Goal: Task Accomplishment & Management: Manage account settings

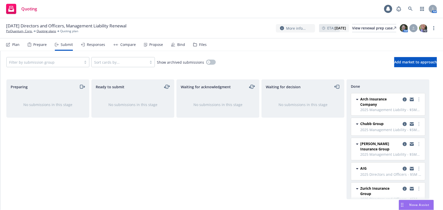
click at [91, 44] on div "Responses" at bounding box center [96, 45] width 18 height 4
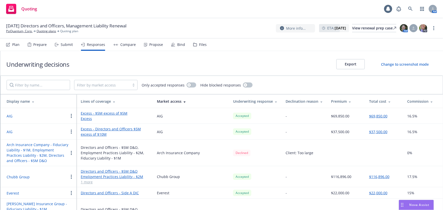
click at [370, 102] on div "Total cost" at bounding box center [384, 101] width 30 height 5
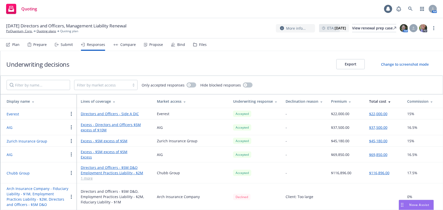
click at [15, 115] on button "Everest" at bounding box center [13, 113] width 12 height 5
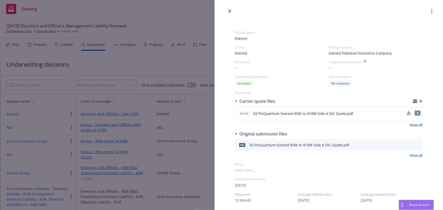
click at [415, 114] on icon "preview file" at bounding box center [417, 113] width 5 height 4
click at [155, 64] on div "Display Name Everest Carrier Everest Writing company Everest National Insurance…" at bounding box center [221, 105] width 443 height 210
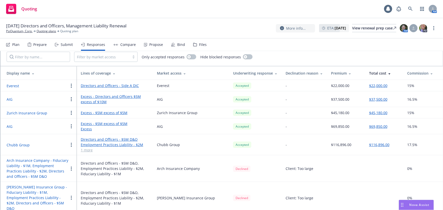
scroll to position [30, 0]
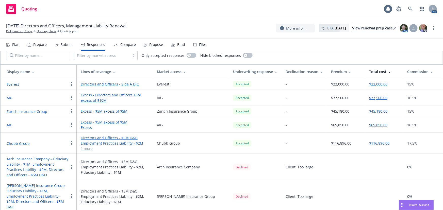
click at [21, 143] on button "Chubb Group" at bounding box center [18, 143] width 23 height 5
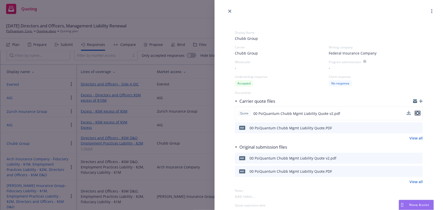
click at [415, 114] on icon "preview file" at bounding box center [417, 113] width 5 height 4
click at [230, 12] on icon "close" at bounding box center [229, 11] width 3 height 3
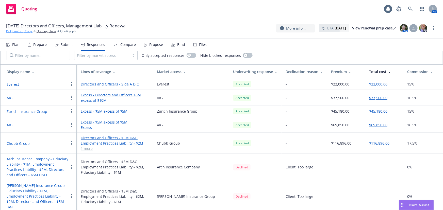
click at [19, 31] on link "PsiQuantum, Corp." at bounding box center [19, 31] width 26 height 5
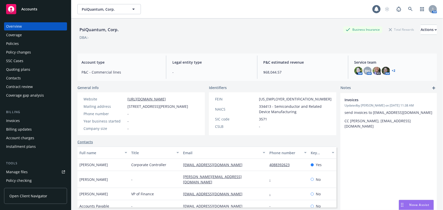
click at [34, 45] on div "Policies" at bounding box center [35, 44] width 59 height 8
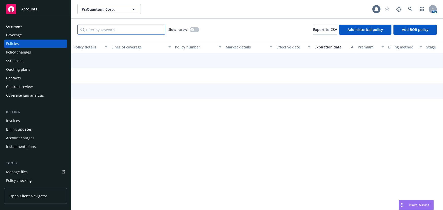
click at [129, 26] on input "Filter by keyword..." at bounding box center [121, 30] width 88 height 10
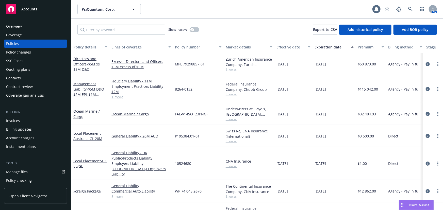
click at [90, 68] on div "Directors and Officers - $5M xs $5M D&O" at bounding box center [90, 64] width 34 height 16
click at [93, 63] on span "- $5M xs $5M D&O" at bounding box center [86, 67] width 26 height 10
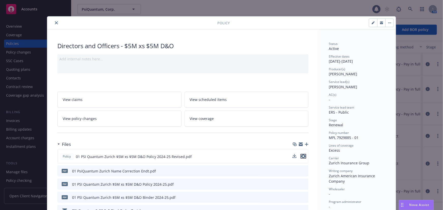
click at [301, 155] on icon "preview file" at bounding box center [303, 157] width 5 height 4
click at [56, 23] on button "close" at bounding box center [56, 23] width 6 height 6
click at [55, 23] on icon "close" at bounding box center [56, 22] width 3 height 3
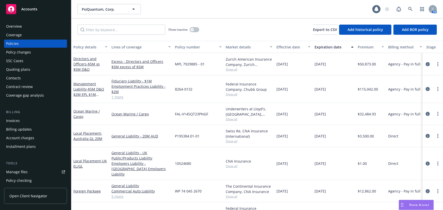
click at [55, 22] on div "Overview" at bounding box center [35, 26] width 59 height 8
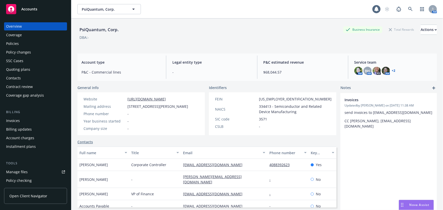
click at [412, 9] on div "AM" at bounding box center [409, 9] width 55 height 10
click at [408, 10] on icon at bounding box center [410, 9] width 5 height 5
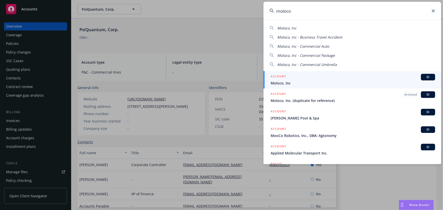
type input "moloco"
click at [352, 76] on div "ACCOUNT BI" at bounding box center [353, 77] width 164 height 7
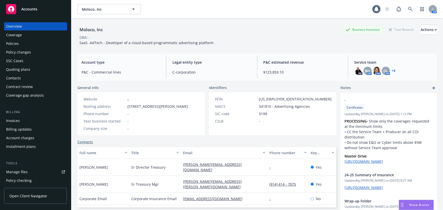
click at [37, 44] on div "Policies" at bounding box center [35, 44] width 59 height 8
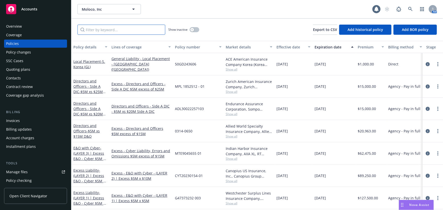
click at [111, 28] on input "Filter by keyword..." at bounding box center [121, 30] width 88 height 10
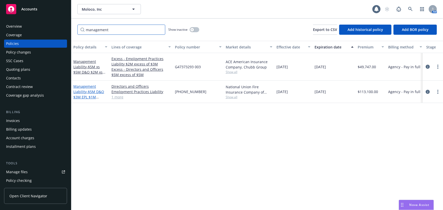
type input "management"
click at [90, 90] on span "- $5M D&O $3M EPL $1M Fiduciary" at bounding box center [88, 96] width 31 height 15
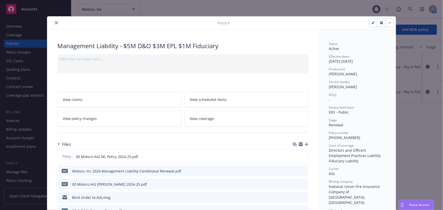
scroll to position [69, 0]
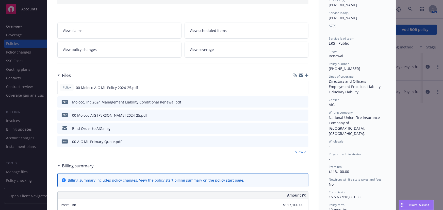
click at [303, 101] on icon "preview file" at bounding box center [303, 102] width 5 height 4
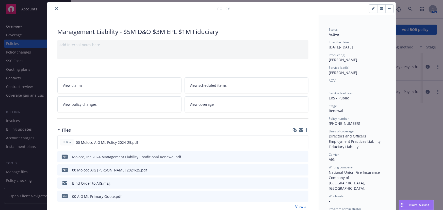
scroll to position [0, 0]
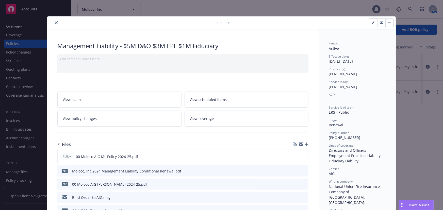
click at [55, 22] on icon "close" at bounding box center [56, 22] width 3 height 3
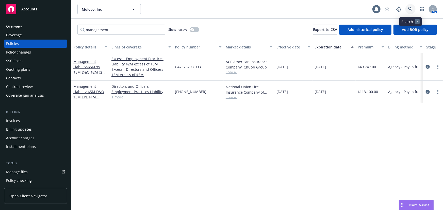
click at [411, 9] on icon at bounding box center [410, 9] width 4 height 4
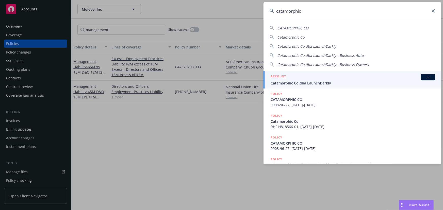
type input "catamorphic"
click at [373, 80] on span "Catamorphic Co dba LaunchDarkly" at bounding box center [353, 82] width 164 height 5
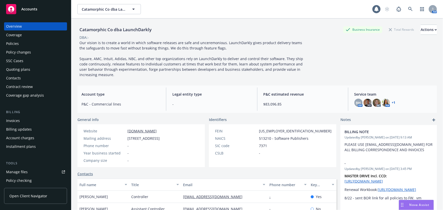
click at [29, 42] on div "Policies" at bounding box center [35, 44] width 59 height 8
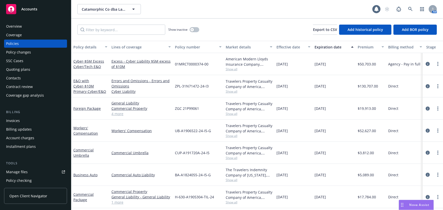
click at [31, 53] on div "Policy changes" at bounding box center [35, 52] width 59 height 8
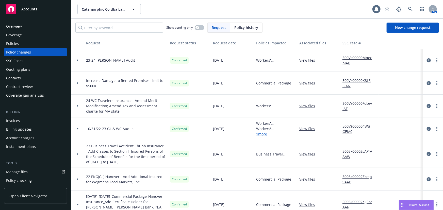
click at [42, 70] on div "Quoting plans" at bounding box center [35, 69] width 59 height 8
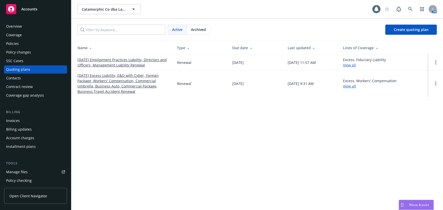
click at [135, 65] on link "10/31/25 Employment Practices Liability, Directors and Officers, Management Lia…" at bounding box center [122, 62] width 91 height 11
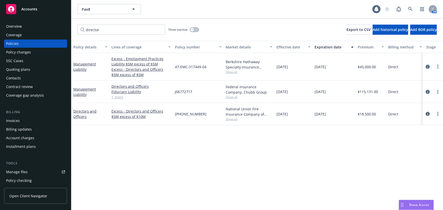
click at [422, 156] on div "Policy details Lines of coverage Policy number Market details Effective date Ex…" at bounding box center [256, 125] width 371 height 169
click at [28, 53] on div "Policy changes" at bounding box center [18, 52] width 25 height 8
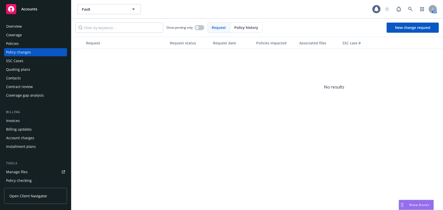
click at [29, 68] on div "Quoting plans" at bounding box center [35, 69] width 59 height 8
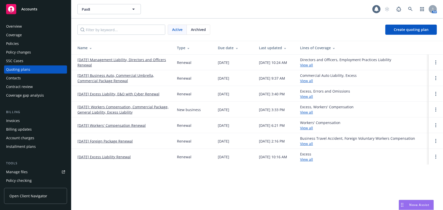
click at [145, 61] on link "10/06/25 Management Liability, Directors and Officers Renewal" at bounding box center [122, 62] width 91 height 11
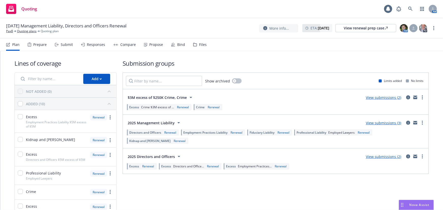
click at [64, 46] on div "Submit" at bounding box center [67, 45] width 12 height 4
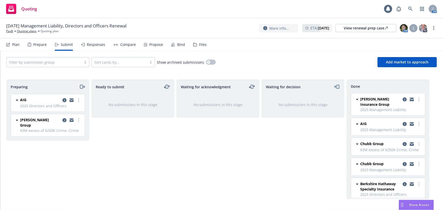
click at [94, 47] on div "Responses" at bounding box center [93, 45] width 24 height 12
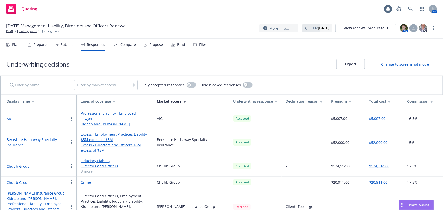
click at [20, 164] on button "Chubb Group" at bounding box center [18, 166] width 23 height 5
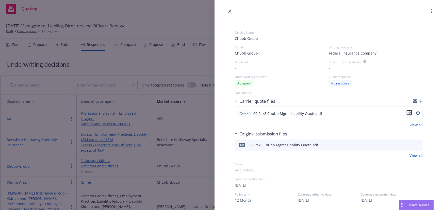
click at [408, 113] on icon "download file" at bounding box center [409, 113] width 4 height 4
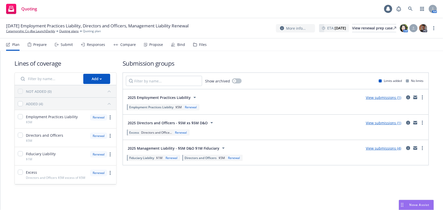
click at [68, 46] on div "Submit" at bounding box center [67, 45] width 12 height 4
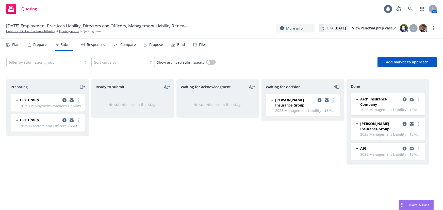
click at [332, 99] on link "more" at bounding box center [334, 100] width 6 height 6
click at [313, 111] on span "Move back one step" at bounding box center [309, 110] width 46 height 5
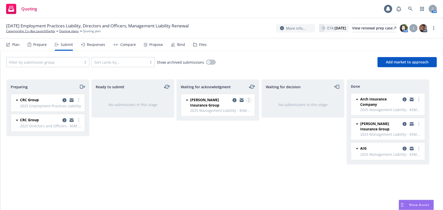
click at [251, 100] on link "more" at bounding box center [249, 100] width 6 height 6
click at [224, 56] on div "Filter by submission group Sort cards by... Show archived submissions Add marke…" at bounding box center [221, 62] width 443 height 22
click at [91, 46] on div "Responses" at bounding box center [96, 45] width 18 height 4
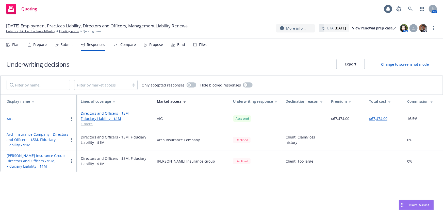
click at [381, 102] on div "Total cost" at bounding box center [384, 101] width 30 height 5
click at [66, 46] on div "Submit" at bounding box center [67, 45] width 12 height 4
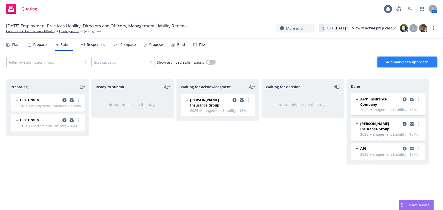
click at [420, 63] on span "Add market to approach" at bounding box center [407, 62] width 43 height 5
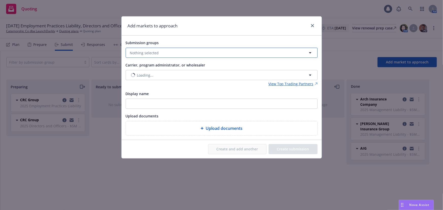
click at [183, 54] on button "Nothing selected" at bounding box center [222, 53] width 192 height 10
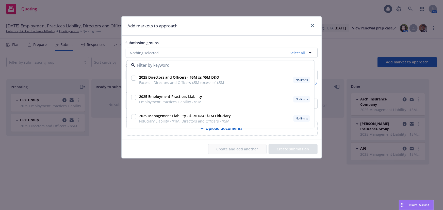
click at [133, 117] on input "checkbox" at bounding box center [133, 116] width 5 height 5
checkbox input "true"
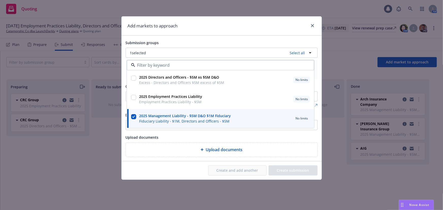
click at [292, 135] on div "Upload documents" at bounding box center [222, 137] width 192 height 6
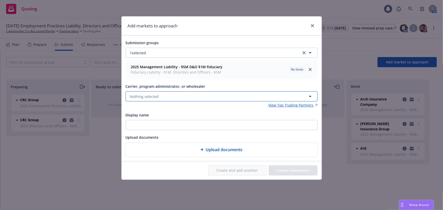
click at [238, 94] on button "Nothing selected" at bounding box center [222, 96] width 192 height 10
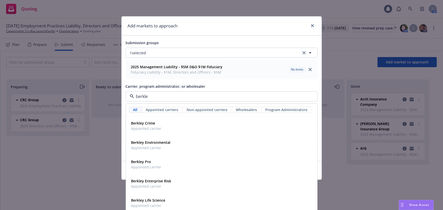
type input "berkley"
click at [192, 166] on div "Berkley Pro Appointed carrier" at bounding box center [221, 164] width 185 height 13
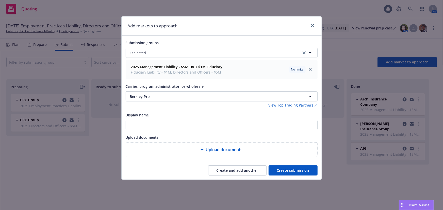
click at [294, 176] on div "Create and add another Create submission" at bounding box center [222, 170] width 200 height 18
click at [293, 172] on button "Create submission" at bounding box center [292, 170] width 49 height 10
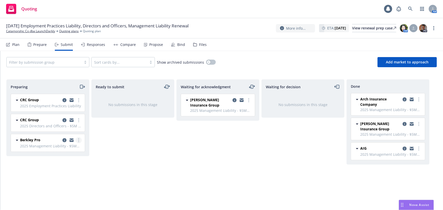
click at [79, 139] on link "more" at bounding box center [79, 140] width 6 height 6
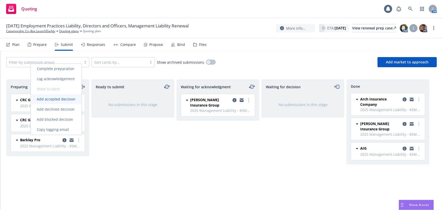
click at [63, 102] on link "Add accepted decision" at bounding box center [56, 99] width 51 height 10
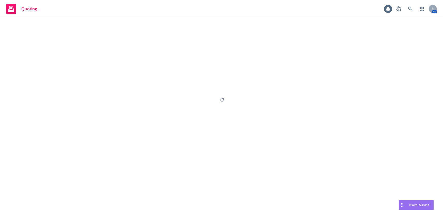
select select "12"
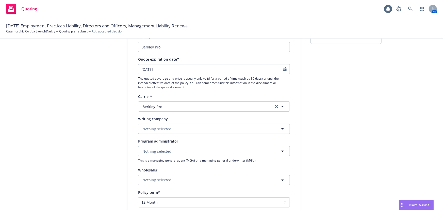
scroll to position [46, 0]
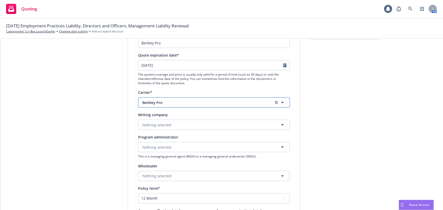
click at [191, 104] on span "Berkley Pro" at bounding box center [203, 102] width 123 height 5
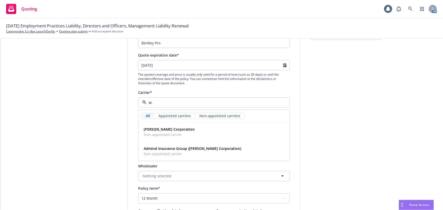
type input "w.r"
click at [181, 127] on strong "W.R. Berkley Corporation" at bounding box center [169, 129] width 51 height 5
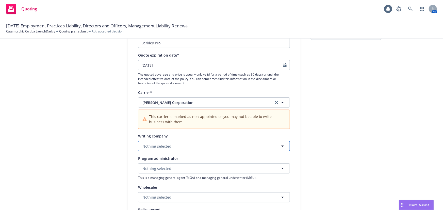
click at [166, 144] on span "Nothing selected" at bounding box center [156, 146] width 29 height 5
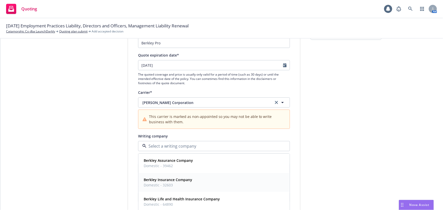
click at [164, 188] on div "Berkley Insurance Company Domestic - 32603" at bounding box center [168, 182] width 52 height 13
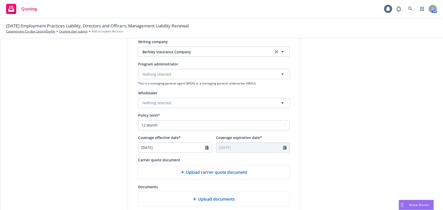
scroll to position [161, 0]
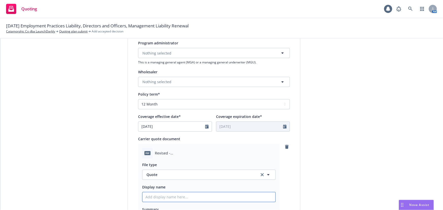
click at [166, 193] on input "Display name" at bounding box center [208, 197] width 133 height 10
type textarea "x"
type input "0"
type textarea "x"
type input "00"
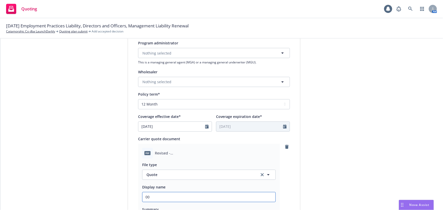
type textarea "x"
type input "00"
type textarea "x"
type input "00 L"
type textarea "x"
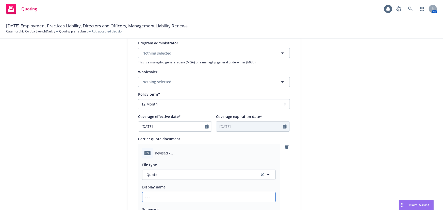
type input "00 La"
type textarea "x"
type input "00 Lau"
type textarea "x"
type input "00 Laun"
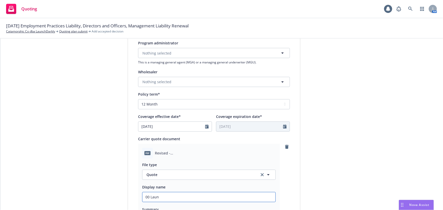
type textarea "x"
type input "00 Launc"
type textarea "x"
type input "00 Launch"
type textarea "x"
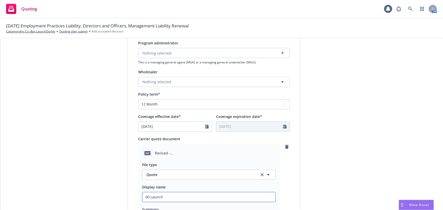
type input "00 LaunchD"
type textarea "x"
type input "00 LaunchDa"
type textarea "x"
type input "00 LaunchDar"
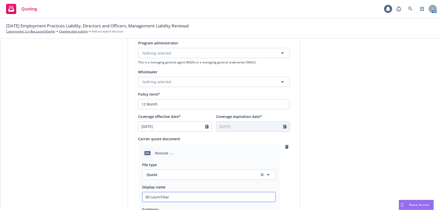
type textarea "x"
type input "00 LaunchDark"
type textarea "x"
type input "00 LaunchDarkly"
type textarea "x"
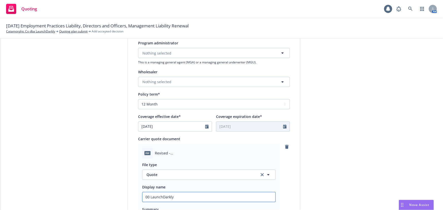
type input "00 LaunchDarkly"
type textarea "x"
type input "00 LaunchDarkly B"
type textarea "x"
type input "00 LaunchDarkly Be"
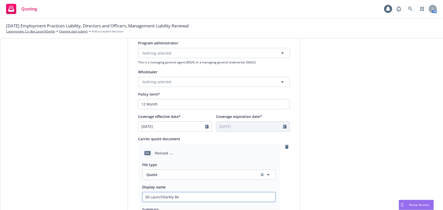
type textarea "x"
type input "00 LaunchDarkly Ber"
type textarea "x"
type input "00 LaunchDarkly Berk"
type textarea "x"
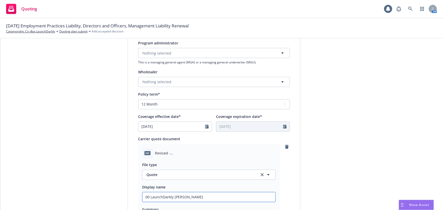
type input "00 LaunchDarkly Berkl"
type textarea "x"
type input "00 LaunchDarkly Berkle"
type textarea "x"
type input "00 LaunchDarkly Berkley"
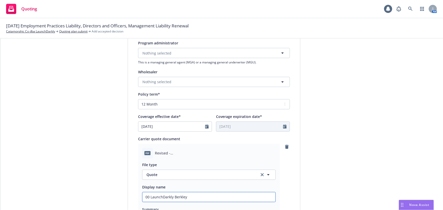
type textarea "x"
type input "00 LaunchDarkly Berkley"
type textarea "x"
type input "00 LaunchDarkly Berkley M"
type textarea "x"
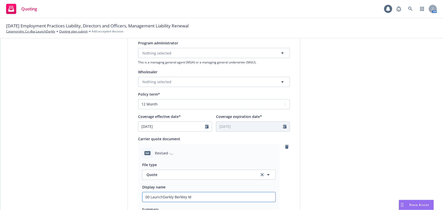
type input "00 LaunchDarkly Berkley MG"
type textarea "x"
type input "00 LaunchDarkly Berkley M"
type textarea "x"
type input "00 LaunchDarkly Berkley Mg"
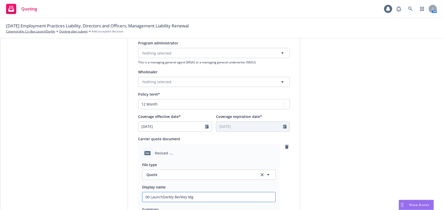
type textarea "x"
type input "00 LaunchDarkly Berkley Mgm"
type textarea "x"
type input "00 LaunchDarkly Berkley Mgmt"
type textarea "x"
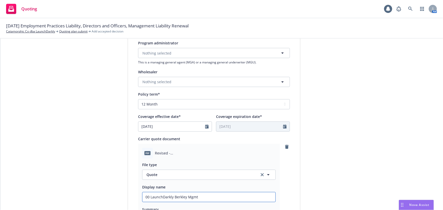
type input "00 LaunchDarkly Berkley Mgmt"
type textarea "x"
type input "00 LaunchDarkly Berkley Mgmt L"
type textarea "x"
type input "00 LaunchDarkly Berkley Mgmt Li"
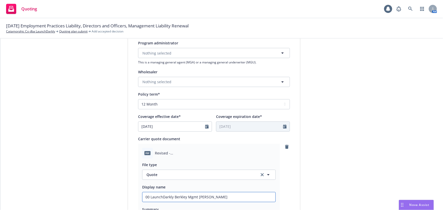
type textarea "x"
type input "00 LaunchDarkly Berkley Mgmt Lia"
type textarea "x"
type input "00 LaunchDarkly Berkley Mgmt Liab"
type textarea "x"
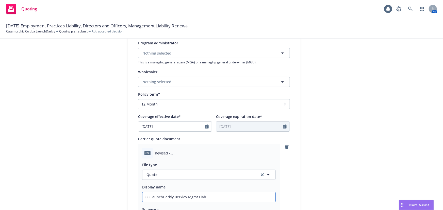
type input "00 LaunchDarkly Berkley Mgmt Liabi"
type textarea "x"
type input "00 LaunchDarkly Berkley Mgmt Liabil"
type textarea "x"
type input "00 LaunchDarkly Berkley Mgmt Liabili"
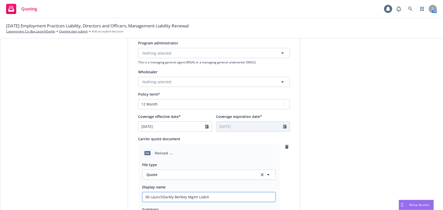
type textarea "x"
type input "00 LaunchDarkly Berkley Mgmt Liabilit"
type textarea "x"
type input "00 LaunchDarkly Berkley Mgmt Liability"
type textarea "x"
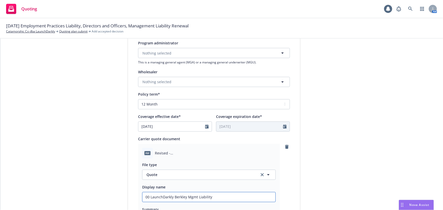
type input "00 LaunchDarkly Berkley Mgmt Liability"
type textarea "x"
type input "00 LaunchDarkly Berkley Mgmt Liability Q"
type textarea "x"
type input "00 LaunchDarkly Berkley Mgmt Liability Qu"
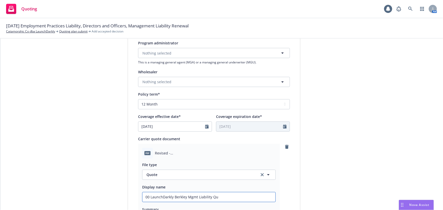
type textarea "x"
type input "00 LaunchDarkly Berkley Mgmt Liability Quo"
type textarea "x"
type input "00 LaunchDarkly Berkley Mgmt Liability Quot"
type textarea "x"
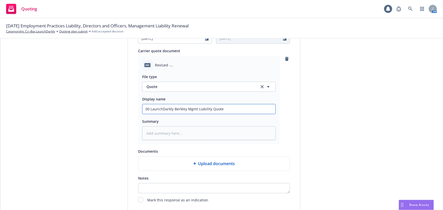
scroll to position [284, 0]
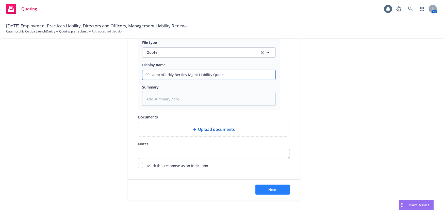
type input "00 LaunchDarkly Berkley Mgmt Liability Quote"
click at [268, 187] on button "Next" at bounding box center [272, 190] width 35 height 10
type textarea "x"
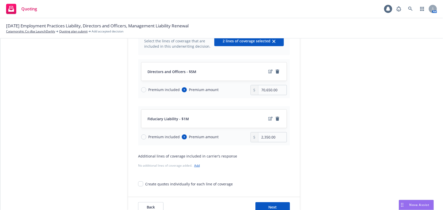
scroll to position [66, 0]
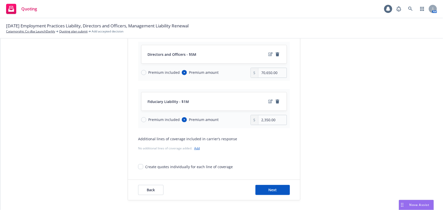
click at [196, 149] on link "Add" at bounding box center [197, 148] width 6 height 4
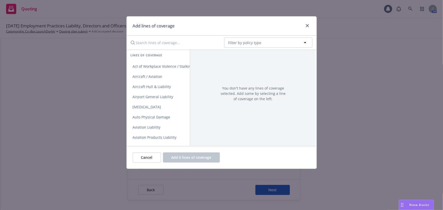
click at [161, 43] on input "Search lines of coverage..." at bounding box center [174, 43] width 92 height 10
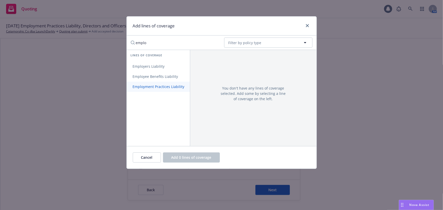
type input "emplo"
click at [162, 88] on span "Employment Practices Liability" at bounding box center [159, 86] width 64 height 5
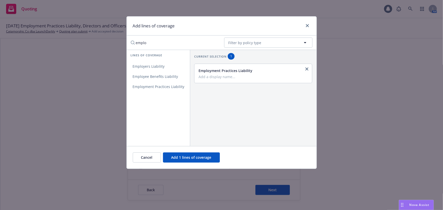
click at [255, 73] on div "Employment Practices Liability" at bounding box center [252, 73] width 109 height 11
click at [199, 159] on span "Add 1 lines of coverage" at bounding box center [191, 157] width 40 height 5
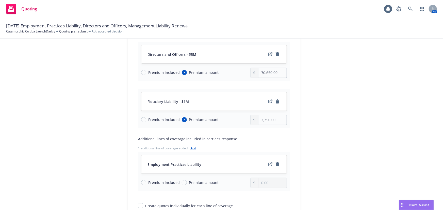
click at [149, 73] on span "Premium included" at bounding box center [163, 72] width 31 height 5
click at [146, 73] on input "Premium included" at bounding box center [143, 72] width 5 height 5
radio input "true"
radio input "false"
click at [189, 72] on span "Premium amount" at bounding box center [204, 72] width 30 height 5
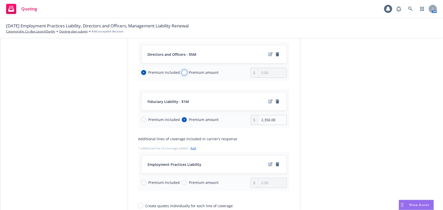
click at [187, 72] on input "Premium amount" at bounding box center [184, 72] width 5 height 5
radio input "true"
radio input "false"
type input "0.00"
click at [158, 120] on span "Premium included" at bounding box center [163, 119] width 31 height 5
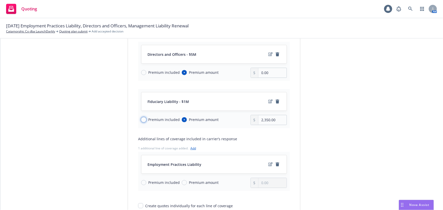
click at [146, 120] on input "Premium included" at bounding box center [143, 119] width 5 height 5
radio input "true"
radio input "false"
click at [156, 181] on span "Premium included" at bounding box center [163, 182] width 31 height 5
click at [146, 181] on input "Premium included" at bounding box center [143, 182] width 5 height 5
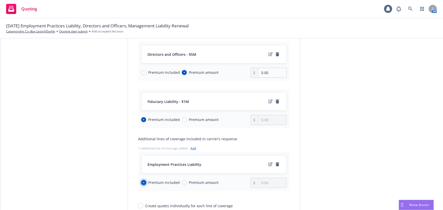
radio input "true"
drag, startPoint x: 266, startPoint y: 73, endPoint x: 193, endPoint y: 64, distance: 73.0
click at [193, 64] on div "Directors and Officers - $5M Premium included Premium amount 0.00" at bounding box center [214, 61] width 152 height 39
type input "87,883.00"
click at [268, 54] on icon "edit" at bounding box center [270, 54] width 4 height 4
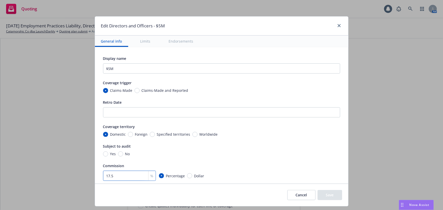
drag, startPoint x: 120, startPoint y: 175, endPoint x: 49, endPoint y: 174, distance: 70.6
click at [49, 174] on div "Edit Directors and Officers - $5M General info Limits Endorsements Display name…" at bounding box center [221, 105] width 443 height 210
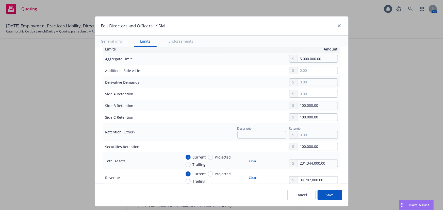
scroll to position [161, 0]
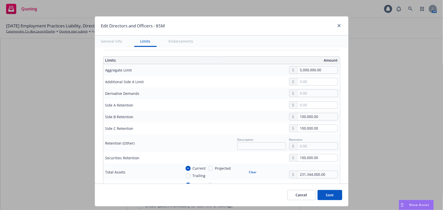
type input "16.5"
drag, startPoint x: 321, startPoint y: 116, endPoint x: 222, endPoint y: 119, distance: 98.5
click at [223, 119] on div "100,000.00" at bounding box center [259, 117] width 156 height 8
type input "125,000.00"
drag, startPoint x: 328, startPoint y: 128, endPoint x: 258, endPoint y: 128, distance: 70.8
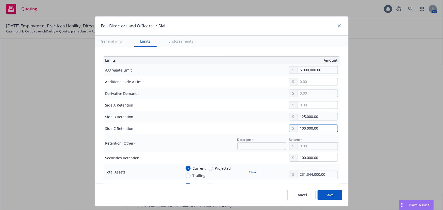
click at [258, 128] on div "100,000.00" at bounding box center [259, 129] width 156 height 8
type input "125,000.00"
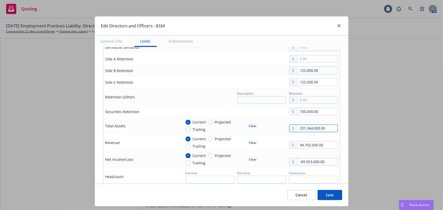
drag, startPoint x: 325, startPoint y: 127, endPoint x: 218, endPoint y: 129, distance: 106.9
click at [223, 130] on div "Current Projected Trailing Clear 231,344,000.00" at bounding box center [259, 126] width 156 height 13
type input "189,649,000.00"
drag, startPoint x: 324, startPoint y: 145, endPoint x: 183, endPoint y: 142, distance: 140.4
click at [211, 146] on div "Current Projected Trailing Clear 94,702,000.00" at bounding box center [259, 142] width 156 height 13
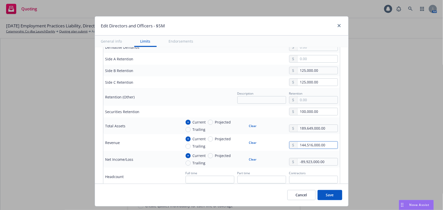
type input "144,516,000.00"
drag, startPoint x: 326, startPoint y: 160, endPoint x: 298, endPoint y: 162, distance: 28.5
click at [298, 162] on input "-89,923,000.00" at bounding box center [317, 161] width 40 height 7
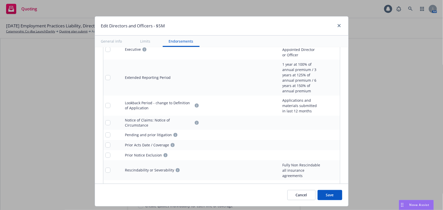
scroll to position [600, 0]
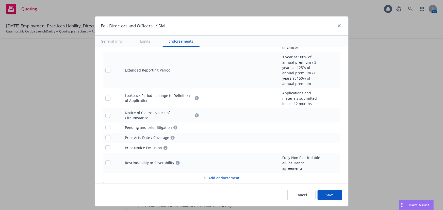
type input "-57,144,000.00"
click at [333, 97] on icon "remove" at bounding box center [335, 98] width 4 height 4
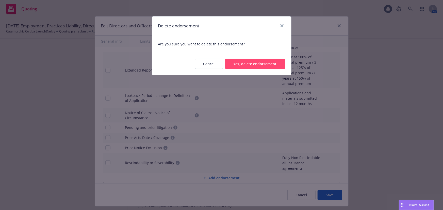
click at [265, 69] on button "Yes, delete endorsement" at bounding box center [255, 64] width 60 height 10
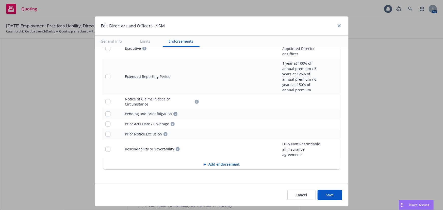
scroll to position [588, 0]
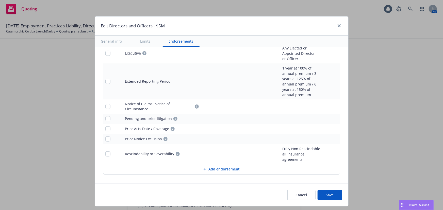
click at [333, 152] on icon "remove" at bounding box center [335, 154] width 4 height 4
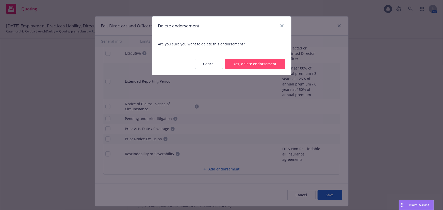
click at [272, 65] on button "Yes, delete endorsement" at bounding box center [255, 64] width 60 height 10
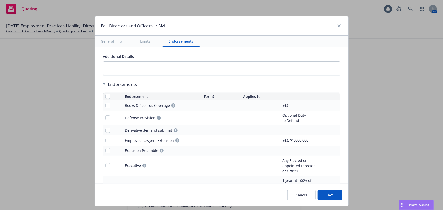
scroll to position [568, 0]
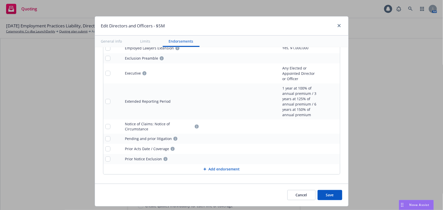
click at [334, 195] on button "Save" at bounding box center [329, 195] width 25 height 10
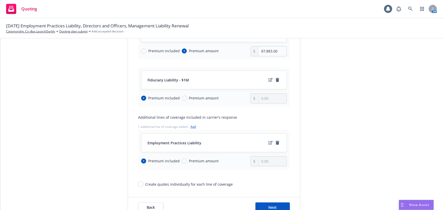
scroll to position [105, 0]
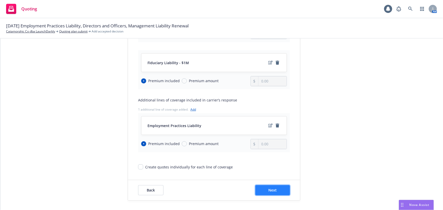
click at [281, 188] on button "Next" at bounding box center [272, 190] width 35 height 10
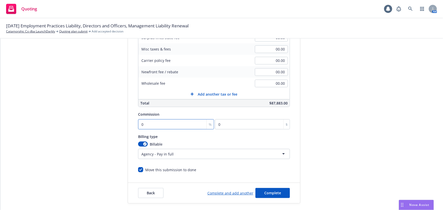
click at [160, 123] on input "0" at bounding box center [176, 124] width 76 height 10
type input "1"
type input "878.83"
type input "16"
type input "14061.28"
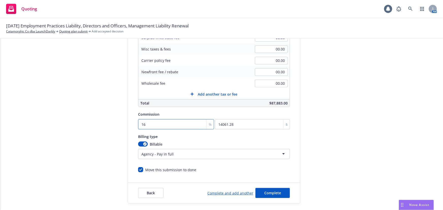
type input "16.5"
type input "14500.7"
type input "16.5"
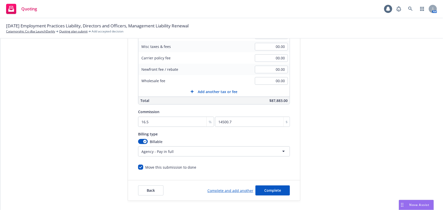
scroll to position [108, 0]
click at [268, 188] on span "Complete" at bounding box center [272, 190] width 17 height 5
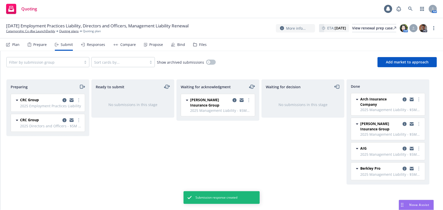
click at [428, 206] on span "Nova Assist" at bounding box center [419, 205] width 20 height 4
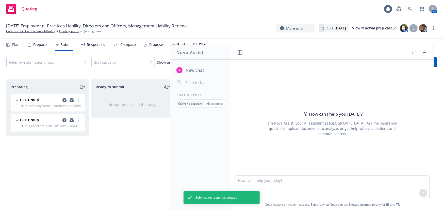
click at [424, 208] on span "Nova Assist can make mistakes. Explore what Nova can do: Browse prompt library …" at bounding box center [332, 204] width 198 height 10
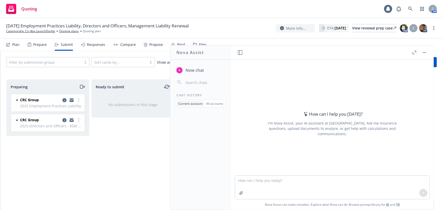
click at [426, 53] on button "button" at bounding box center [424, 52] width 6 height 6
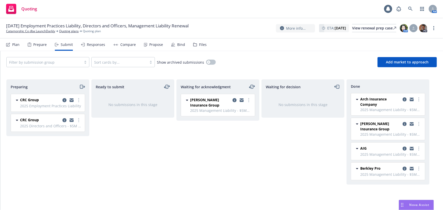
click at [88, 46] on div "Responses" at bounding box center [96, 45] width 18 height 4
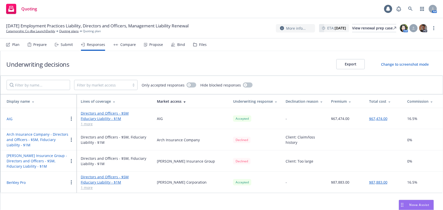
click at [9, 119] on button "AIG" at bounding box center [10, 118] width 6 height 5
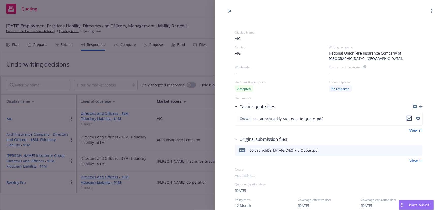
click at [407, 118] on icon "download file" at bounding box center [409, 118] width 4 height 4
click at [182, 98] on div "Display Name AIG Carrier AIG Writing company National Union Fire Insurance Comp…" at bounding box center [221, 105] width 443 height 210
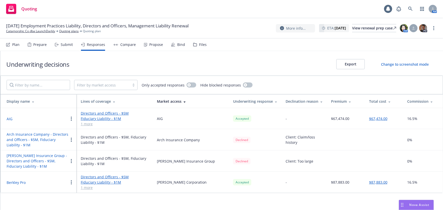
drag, startPoint x: 412, startPoint y: 206, endPoint x: 416, endPoint y: 204, distance: 3.9
click at [412, 206] on span "Nova Assist" at bounding box center [419, 205] width 20 height 4
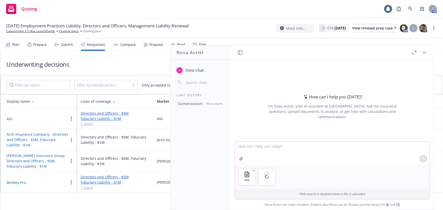
click at [278, 155] on textarea at bounding box center [332, 153] width 194 height 23
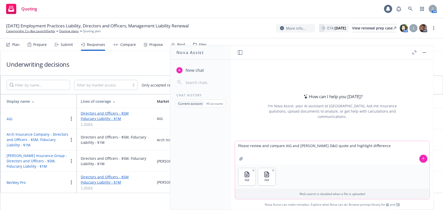
type textarea "Please review and compare AIG and Berkley's D&O quote and highlight differences"
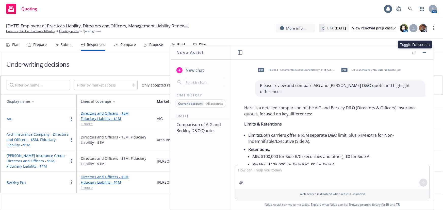
click at [416, 53] on button "button" at bounding box center [414, 52] width 6 height 6
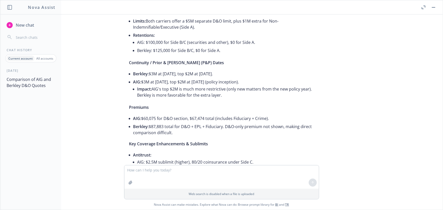
scroll to position [46, 0]
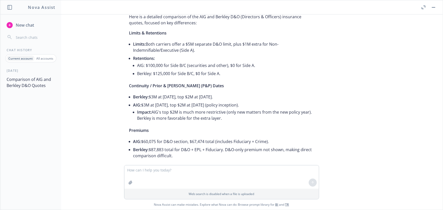
click at [240, 54] on li "Retentions: AIG: $100,000 for Side B/C (securities and other), $0 for Side A. B…" at bounding box center [223, 66] width 181 height 24
drag, startPoint x: 252, startPoint y: 59, endPoint x: 143, endPoint y: 61, distance: 109.4
click at [143, 61] on li "AIG: $100,000 for Side B/C (securities and other), $0 for Side A." at bounding box center [225, 65] width 177 height 8
copy li "$100,000 for Side B/C (securities and other), $0 for Side A."
drag, startPoint x: 241, startPoint y: 64, endPoint x: 216, endPoint y: 67, distance: 24.3
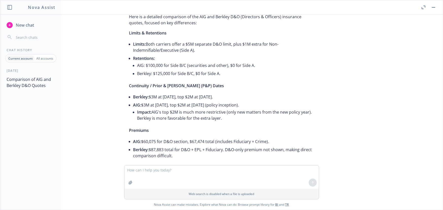
click at [240, 70] on li "Berkley: $125,000 for Side B/C, $0 for Side A." at bounding box center [225, 74] width 177 height 8
drag, startPoint x: 223, startPoint y: 67, endPoint x: 151, endPoint y: 69, distance: 72.6
click at [151, 70] on li "Berkley: $125,000 for Side B/C, $0 for Side A." at bounding box center [225, 74] width 177 height 8
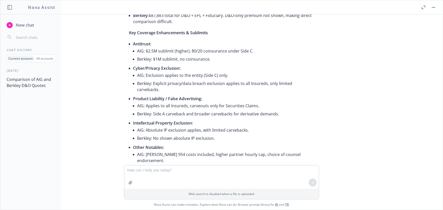
scroll to position [184, 0]
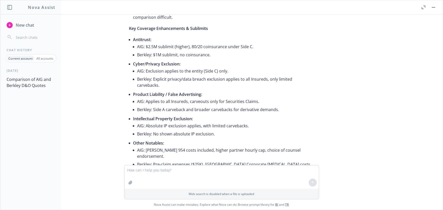
click at [245, 126] on li "Intellectual Property Exclusion: AIG: Absolute IP exclusion applies, with limit…" at bounding box center [223, 127] width 181 height 24
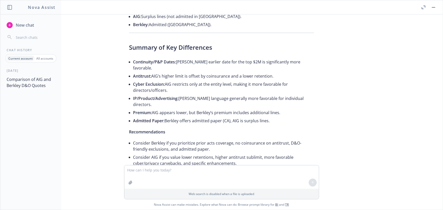
scroll to position [400, 0]
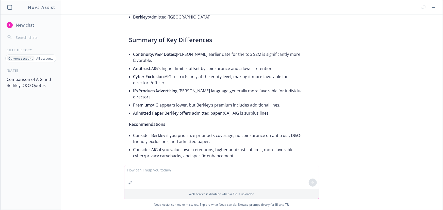
click at [211, 166] on textarea at bounding box center [221, 176] width 194 height 23
type textarea "i"
type textarea "o"
type textarea "does the berkley quote offer coverage for government funding claims"
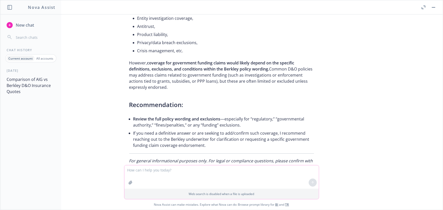
scroll to position [642, 0]
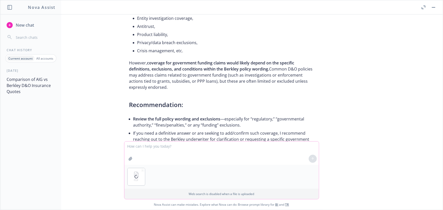
click at [187, 155] on textarea at bounding box center [221, 153] width 194 height 23
type textarea "Please compare Allied World's EPL coverage against Berkley's EPL coverage"
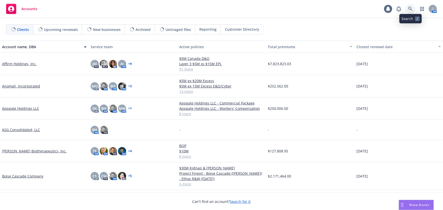
click at [409, 11] on link at bounding box center [410, 9] width 10 height 10
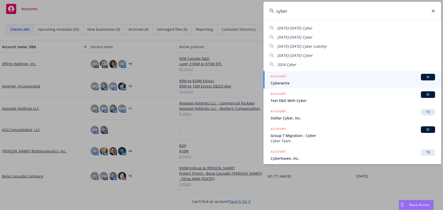
drag, startPoint x: 327, startPoint y: 12, endPoint x: 212, endPoint y: 12, distance: 115.0
click at [215, 12] on div "cyber [DATE]-[DATE] Cyber [DATE]-[DATE] Cyber [DATE]-[DATE] Cyber Liability [DA…" at bounding box center [221, 105] width 443 height 210
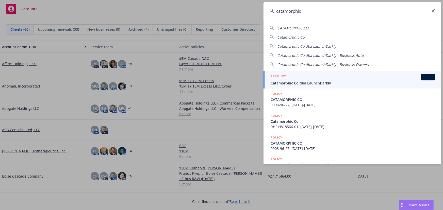
type input "catamorphic"
click at [329, 77] on div "ACCOUNT BI" at bounding box center [353, 77] width 164 height 7
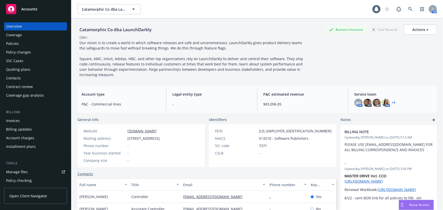
click at [19, 45] on div "Policies" at bounding box center [35, 44] width 59 height 8
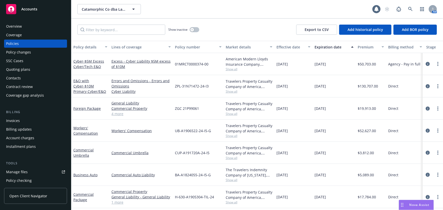
click at [95, 35] on div "Show inactive Export to CSV Add historical policy Add BOR policy" at bounding box center [256, 30] width 371 height 22
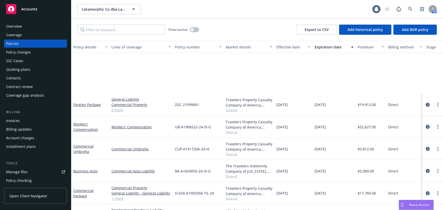
scroll to position [90, 0]
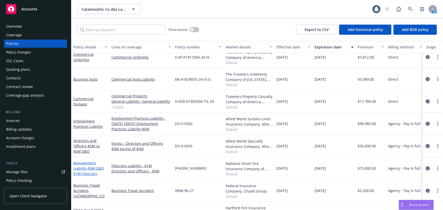
click at [91, 168] on span "- $5M D&O $1M Fiduciary" at bounding box center [88, 171] width 31 height 10
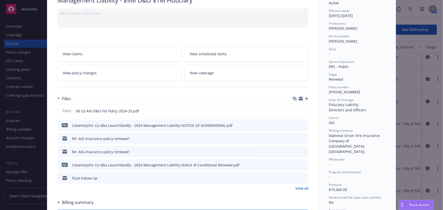
scroll to position [46, 0]
click at [301, 110] on icon "preview file" at bounding box center [303, 111] width 5 height 4
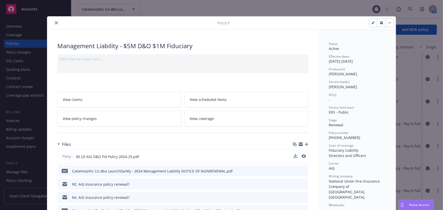
click at [55, 23] on icon "close" at bounding box center [56, 22] width 3 height 3
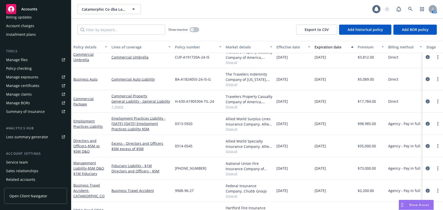
scroll to position [129, 0]
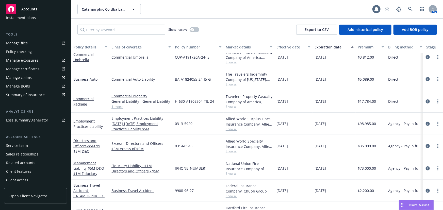
click at [38, 143] on div "Service team" at bounding box center [35, 146] width 59 height 8
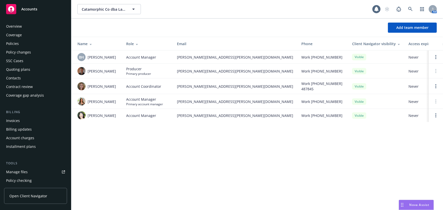
scroll to position [129, 0]
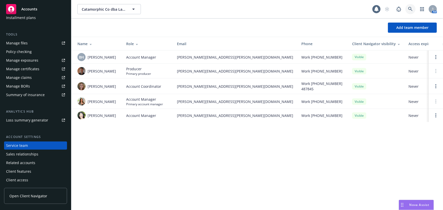
click at [410, 9] on icon at bounding box center [410, 9] width 4 height 4
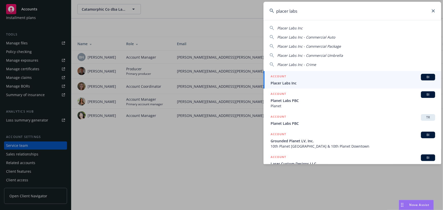
type input "placer labs"
click at [339, 78] on div "ACCOUNT BI" at bounding box center [353, 77] width 164 height 7
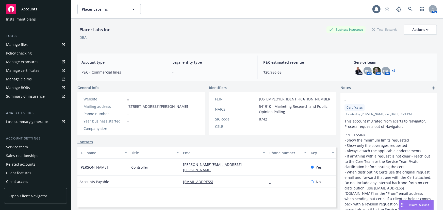
scroll to position [129, 0]
click at [32, 146] on div "Service team" at bounding box center [35, 146] width 59 height 8
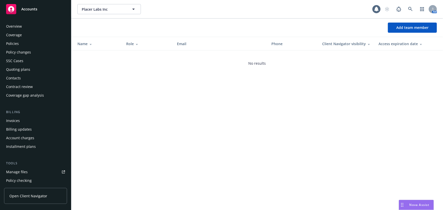
scroll to position [129, 0]
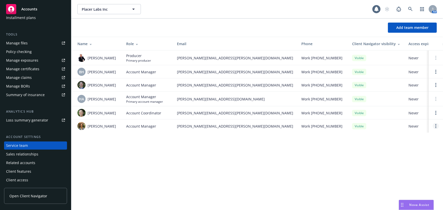
click at [434, 126] on link "Open options" at bounding box center [436, 126] width 6 height 6
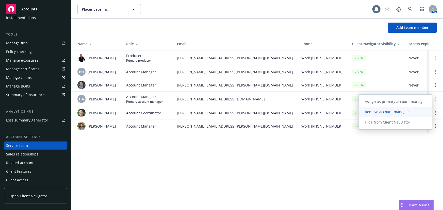
click at [401, 112] on span "Remove account manager" at bounding box center [387, 111] width 56 height 5
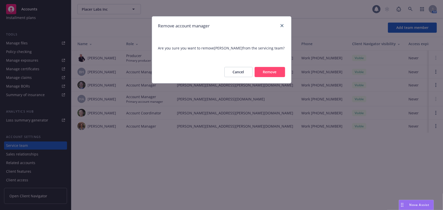
click at [276, 73] on button "Remove" at bounding box center [270, 72] width 30 height 10
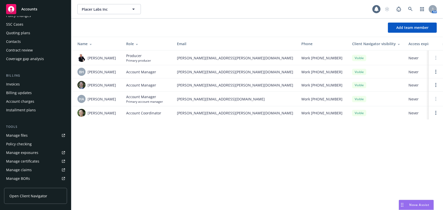
scroll to position [0, 0]
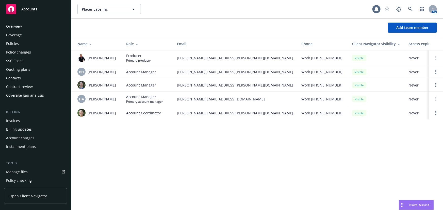
click at [24, 46] on div "Policies" at bounding box center [35, 44] width 59 height 8
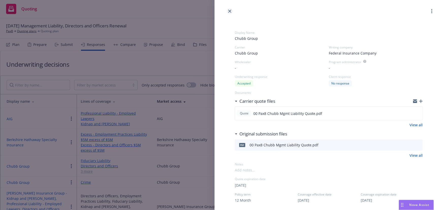
click at [231, 12] on icon "close" at bounding box center [229, 11] width 3 height 3
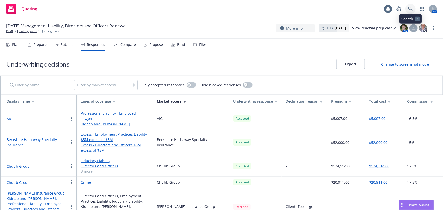
click at [411, 8] on icon at bounding box center [410, 9] width 4 height 4
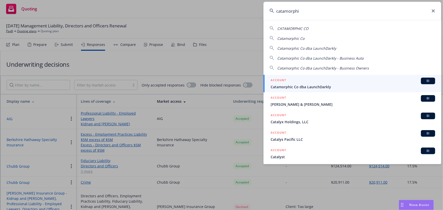
type input "catamorphic"
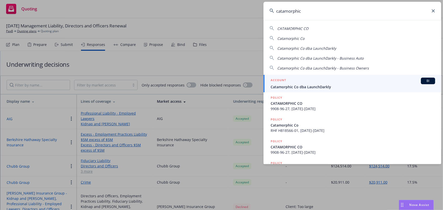
click at [341, 83] on div "ACCOUNT BI" at bounding box center [353, 81] width 164 height 7
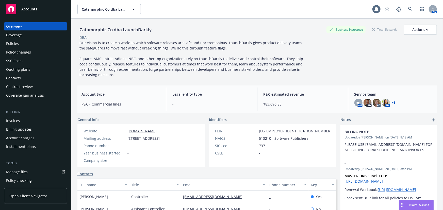
click at [15, 47] on div "Policies" at bounding box center [12, 44] width 13 height 8
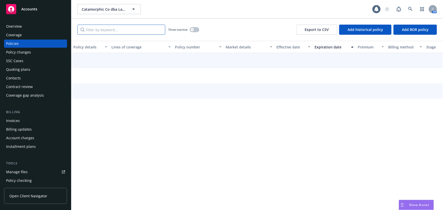
click at [123, 32] on input "Filter by keyword..." at bounding box center [121, 30] width 88 height 10
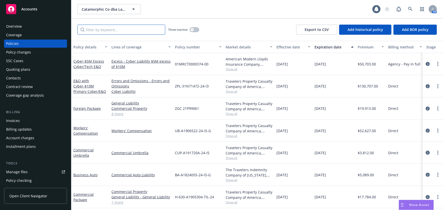
type input "a"
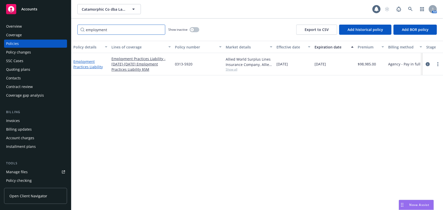
type input "employment"
click at [94, 68] on link "Employment Practices Liability" at bounding box center [87, 64] width 29 height 10
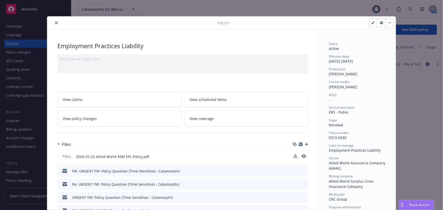
scroll to position [69, 0]
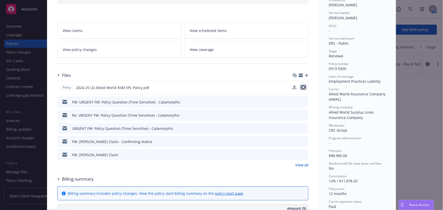
click at [301, 86] on icon "preview file" at bounding box center [303, 88] width 5 height 4
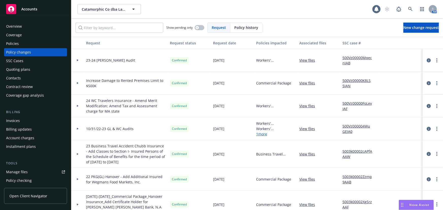
click at [59, 43] on div "Policies" at bounding box center [35, 44] width 59 height 8
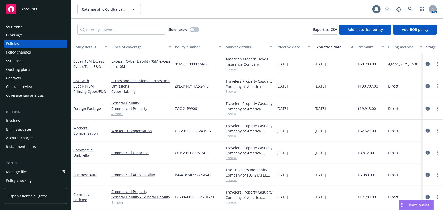
click at [39, 70] on div "Quoting plans" at bounding box center [35, 69] width 59 height 8
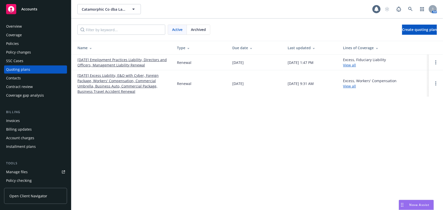
click at [130, 63] on link "[DATE] Employment Practices Liability, Directors and Officers, Management Liabi…" at bounding box center [122, 62] width 91 height 11
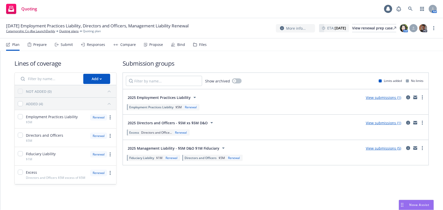
click at [118, 46] on div "Compare" at bounding box center [124, 45] width 23 height 12
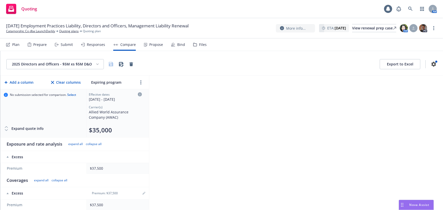
click at [99, 45] on div "Responses" at bounding box center [96, 45] width 18 height 4
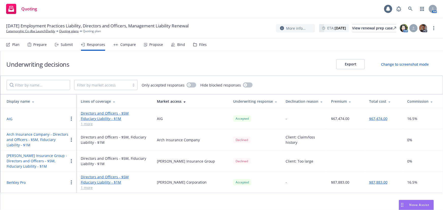
click at [86, 123] on link "1 more" at bounding box center [115, 123] width 68 height 5
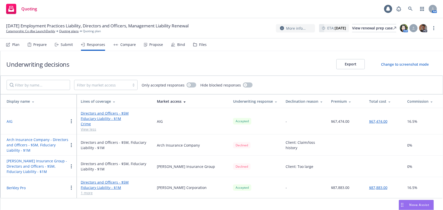
click at [94, 113] on link "Directors and Officers - $5M" at bounding box center [115, 113] width 68 height 5
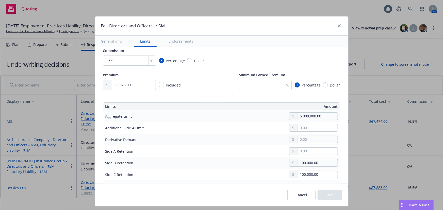
scroll to position [92, 0]
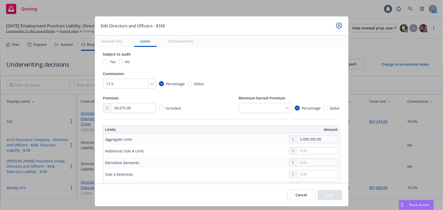
click at [337, 25] on icon "close" at bounding box center [338, 25] width 3 height 3
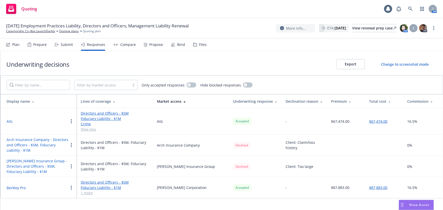
click at [94, 119] on link "Fiduciary Liability - $1M" at bounding box center [115, 118] width 68 height 5
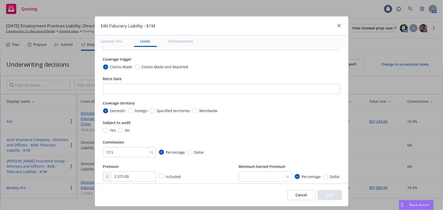
scroll to position [69, 0]
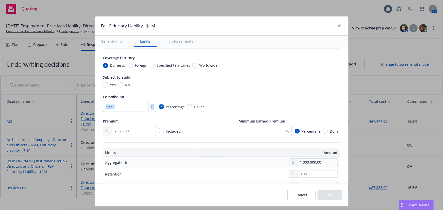
drag, startPoint x: 138, startPoint y: 106, endPoint x: 26, endPoint y: 102, distance: 112.0
click at [26, 102] on div "Edit Fiduciary Liability - $1M General info Limits Endorsements Display name $1…" at bounding box center [221, 105] width 443 height 210
click at [121, 105] on input "17.5" at bounding box center [129, 107] width 53 height 10
drag, startPoint x: 113, startPoint y: 107, endPoint x: 65, endPoint y: 110, distance: 48.9
click at [66, 109] on div "Edit Fiduciary Liability - $1M General info Limits Endorsements Display name $1…" at bounding box center [221, 105] width 443 height 210
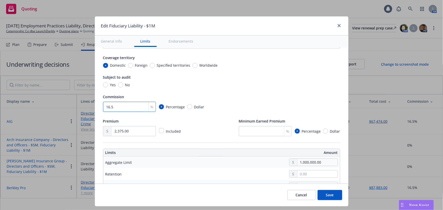
type input "16.5"
click at [201, 87] on div "Display name $1M Coverage trigger Claims-Made Claims-Made and Reported Retro Da…" at bounding box center [221, 61] width 237 height 150
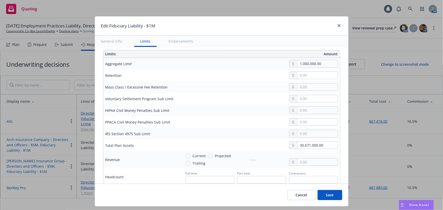
scroll to position [138, 0]
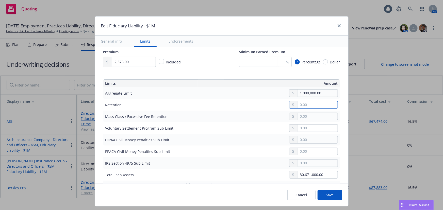
click at [315, 104] on input "text" at bounding box center [317, 104] width 40 height 7
type input "0.00"
click at [321, 117] on input "text" at bounding box center [317, 116] width 40 height 7
click at [318, 127] on input "text" at bounding box center [317, 128] width 40 height 7
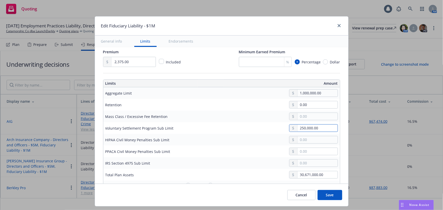
type input "250,000.00"
click at [318, 141] on input "text" at bounding box center [317, 139] width 40 height 7
type input "1,000,000.00"
click at [308, 151] on input "text" at bounding box center [317, 151] width 40 height 7
type input "250,000.00"
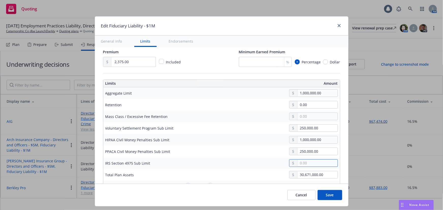
click at [311, 161] on input "text" at bounding box center [317, 163] width 40 height 7
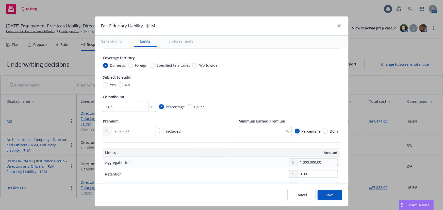
type input "250,000.00"
click at [213, 26] on div "Edit Fiduciary Liability - $1M" at bounding box center [221, 25] width 253 height 19
click at [342, 26] on link "close" at bounding box center [339, 26] width 6 height 6
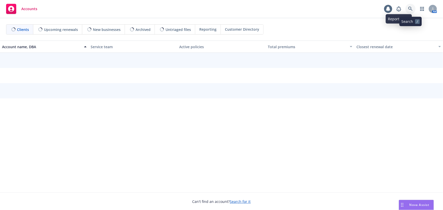
click at [411, 8] on icon at bounding box center [410, 9] width 4 height 4
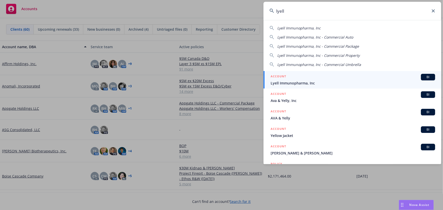
type input "lyell"
click at [283, 81] on span "Lyell Immunopharma, Inc" at bounding box center [353, 82] width 164 height 5
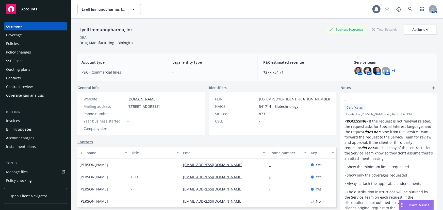
click at [26, 71] on div "Quoting plans" at bounding box center [18, 69] width 24 height 8
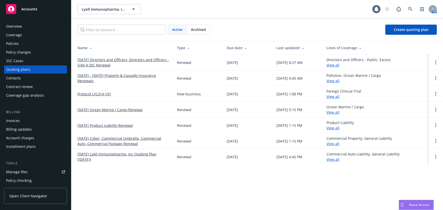
click at [116, 59] on link "10/01/25 Directors and Officers, Directors and Officers - Side A DIC Renewal" at bounding box center [122, 62] width 91 height 11
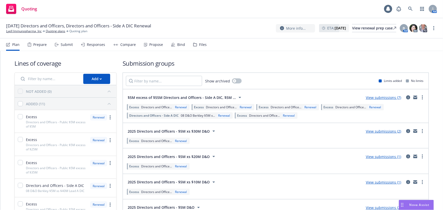
click at [62, 46] on div "Submit" at bounding box center [67, 45] width 12 height 4
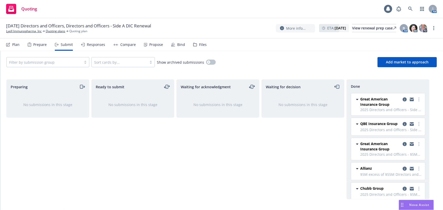
click at [155, 47] on div "Propose" at bounding box center [156, 45] width 14 height 4
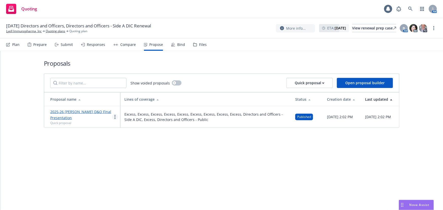
click at [114, 114] on link "more" at bounding box center [115, 117] width 6 height 6
click at [135, 147] on span "Log client response" at bounding box center [134, 146] width 45 height 5
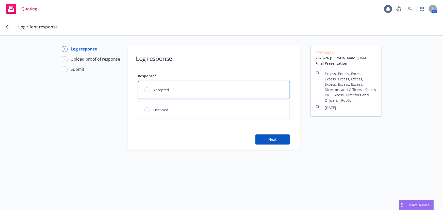
click at [215, 87] on div "Accepted" at bounding box center [213, 90] width 151 height 18
click at [263, 141] on button "Next" at bounding box center [272, 139] width 35 height 10
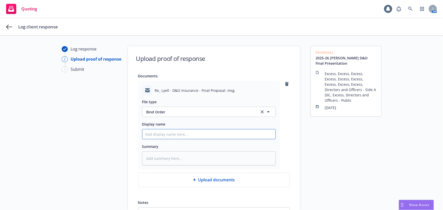
click at [173, 134] on input "Display name" at bounding box center [208, 134] width 133 height 10
type textarea "x"
type input "C"
type textarea "x"
type input "Cl"
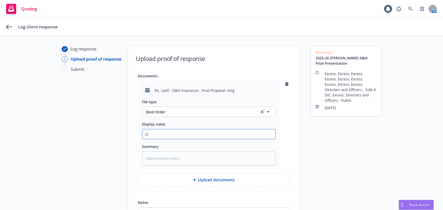
type textarea "x"
type input "Cli"
type textarea "x"
type input "Clie"
type textarea "x"
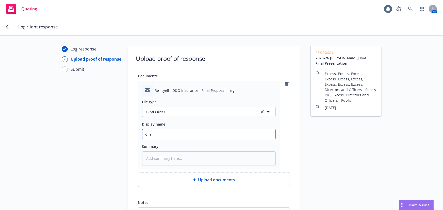
type input "Clien"
type textarea "x"
type input "Client"
type textarea "x"
type input "Client"
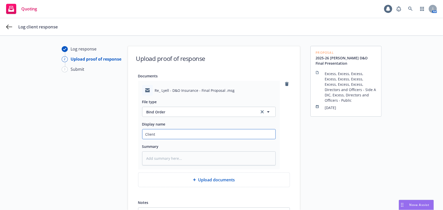
type textarea "x"
type input "Client D"
type textarea "x"
type input "Client D&"
type textarea "x"
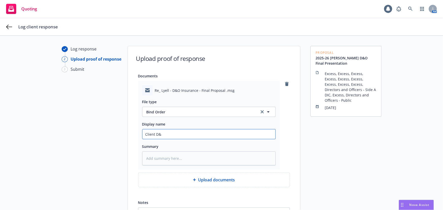
type input "Client D&O"
type textarea "x"
type input "Client D&O"
type textarea "x"
type input "Client D&O B"
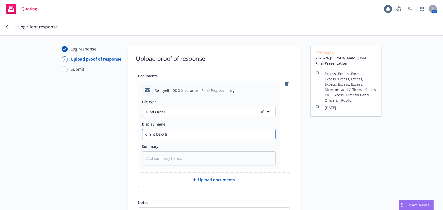
type textarea "x"
type input "Client D&O Bi"
type textarea "x"
type input "Client D&O Biu"
type textarea "x"
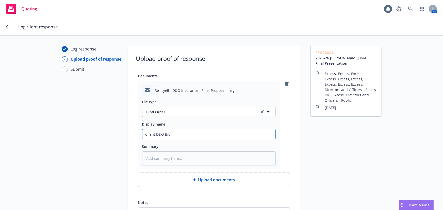
type input "Client D&O Biun"
type textarea "x"
type input "Client D&O Biu"
type textarea "x"
type input "Client D&O Bi"
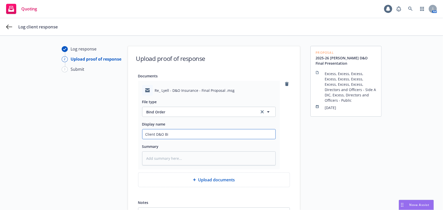
type textarea "x"
type input "Client D&O Bin"
type textarea "x"
type input "Client D&O Bind"
type textarea "x"
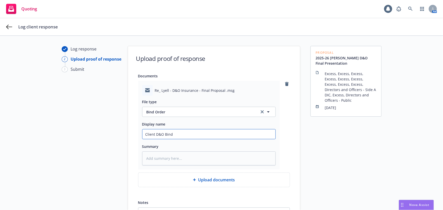
type input "Client D&O Bind"
type textarea "x"
type input "Client D&O Bind"
type textarea "x"
type input "Client D&O Bin"
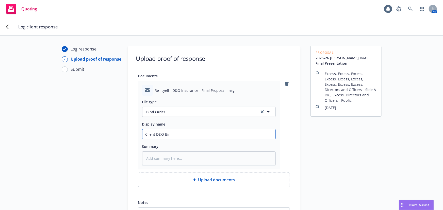
type textarea "x"
type input "Client D&O Bi"
type textarea "x"
type input "Client D&O B"
type textarea "x"
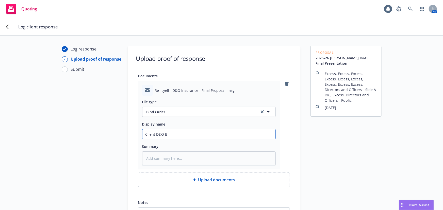
type input "Client D&O"
type textarea "x"
type input "Client D&O"
type textarea "x"
type input "Client D&"
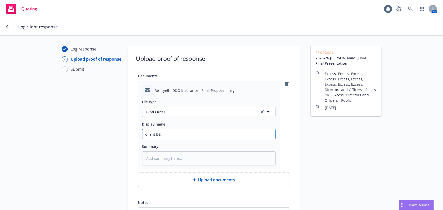
type textarea "x"
type input "Client D"
type textarea "x"
type input "Client"
type textarea "x"
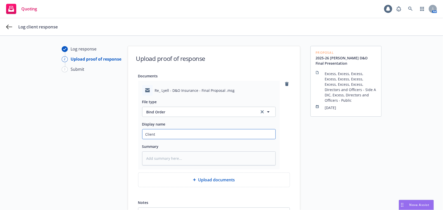
type input "Client"
type textarea "x"
type input "Clien"
type textarea "x"
type input "Clie"
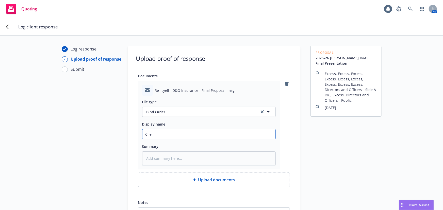
type textarea "x"
type input "Cli"
type textarea "x"
type input "Cl"
type textarea "x"
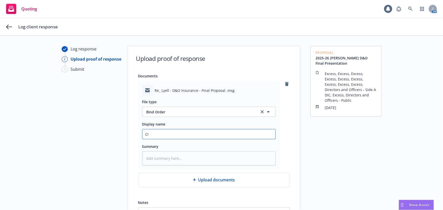
type input "C"
type textarea "x"
type input "L"
type textarea "x"
type input "Ly"
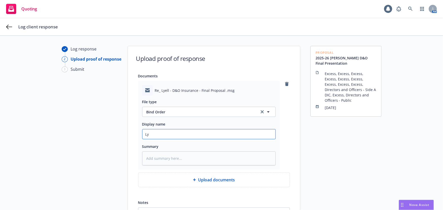
type textarea "x"
type input "Lye"
type textarea "x"
type input "Lyel"
type textarea "x"
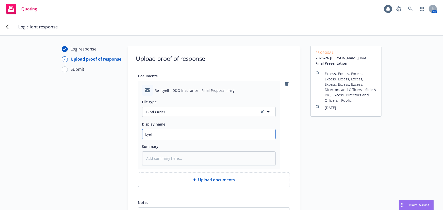
type input "Lyell"
type textarea "x"
type input "Lyell"
type textarea "x"
type input "Lyell D"
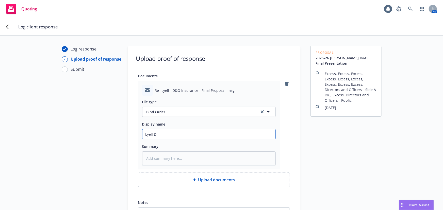
type textarea "x"
type input "Lyell D&"
type textarea "x"
type input "Lyell D&O"
type textarea "x"
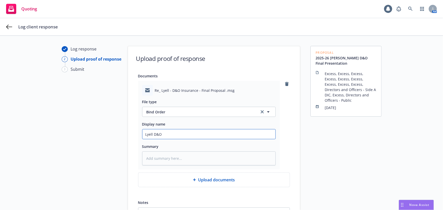
type input "Lyell D&O"
type textarea "x"
type input "Lyell D&O B"
type textarea "x"
type input "Lyell D&O Bi"
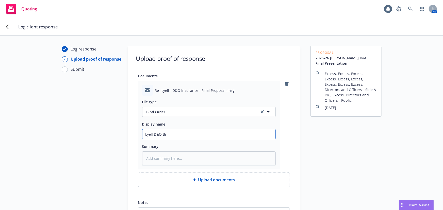
type textarea "x"
type input "Lyell D&O Bin"
type textarea "x"
type input "Lyell D&O Bind"
type textarea "x"
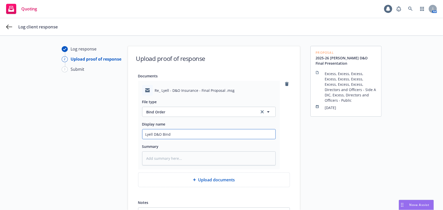
type input "Lyell D&O Bind"
type textarea "x"
type input "Lyell D&O Bind O"
type textarea "x"
type input "Lyell D&O Bind Or"
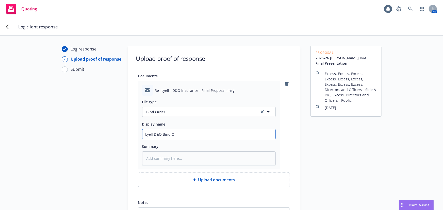
type textarea "x"
type input "Lyell D&O Bind Ord"
type textarea "x"
type input "Lyell D&O Bind Orde"
type textarea "x"
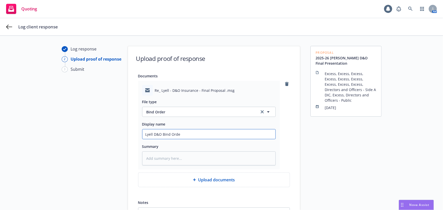
type input "Lyell D&O Bind Order"
type textarea "x"
type input "Lyell D&O Bind Order"
type textarea "x"
type input "Lyell D&O Bind Order 8"
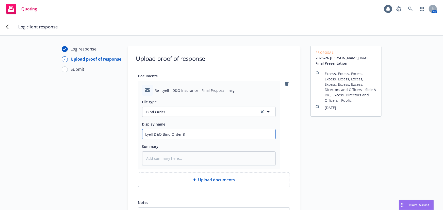
type textarea "x"
type input "Lyell D&O Bind Order"
type textarea "x"
type input "Lyell D&O Bind Order 9"
type textarea "x"
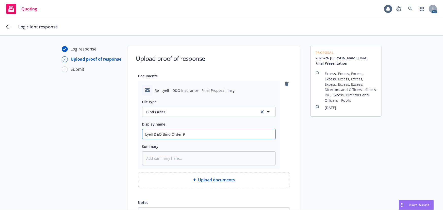
type input "Lyell D&O Bind Order 9."
type textarea "x"
type input "Lyell D&O Bind Order 9.1"
type textarea "x"
type input "Lyell D&O Bind Order 9.10"
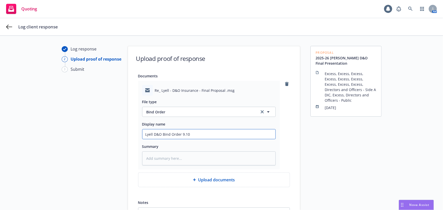
type textarea "x"
type input "Lyell D&O Bind Order 9.10."
type textarea "x"
type input "Lyell D&O Bind Order 9.10.2"
type textarea "x"
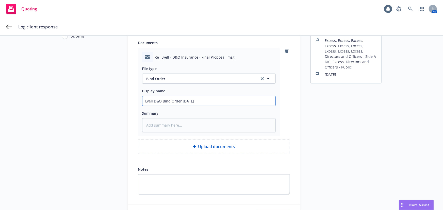
scroll to position [58, 0]
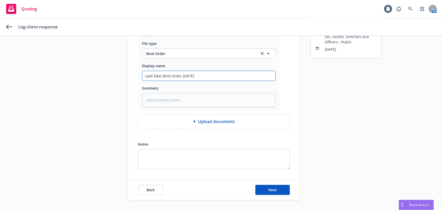
type input "Lyell D&O Bind Order [DATE]"
click at [273, 183] on div "Back Next" at bounding box center [214, 190] width 172 height 20
click at [277, 185] on button "Next" at bounding box center [272, 190] width 35 height 10
type textarea "x"
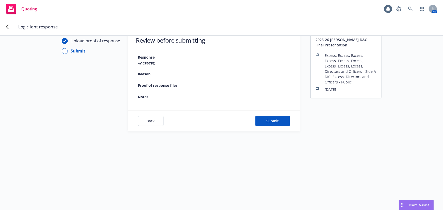
scroll to position [18, 0]
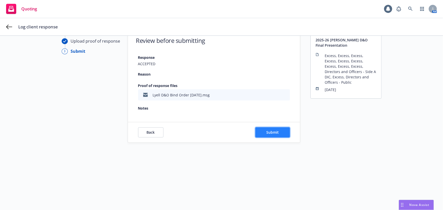
click at [281, 132] on button "Submit" at bounding box center [272, 132] width 35 height 10
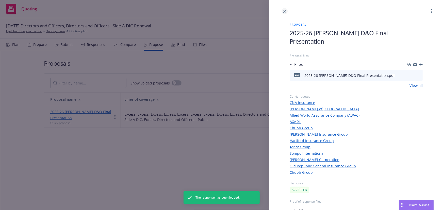
click at [284, 10] on icon "close" at bounding box center [284, 11] width 3 height 3
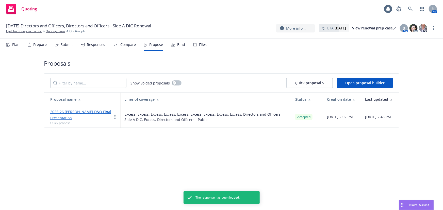
click at [279, 175] on div "Proposals Show voided proposals Quick proposal Open proposal builder Proposal n…" at bounding box center [221, 130] width 443 height 159
click at [177, 46] on div "Bind" at bounding box center [181, 45] width 8 height 4
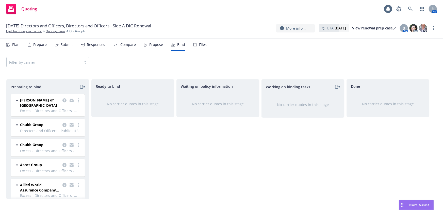
scroll to position [159, 0]
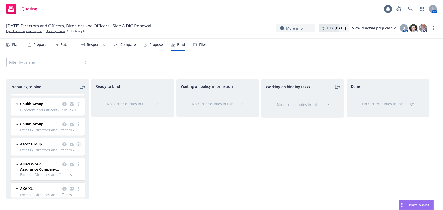
click at [77, 141] on link "more" at bounding box center [79, 144] width 6 height 6
click at [69, 173] on link "Move to done" at bounding box center [53, 170] width 50 height 10
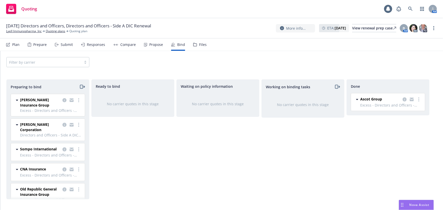
scroll to position [0, 0]
click at [404, 98] on icon "copy logging email" at bounding box center [404, 99] width 4 height 4
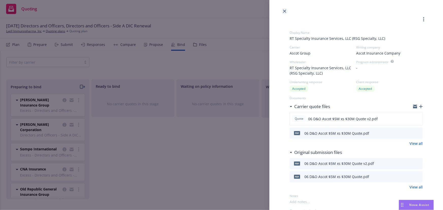
click at [285, 10] on icon "close" at bounding box center [284, 11] width 3 height 3
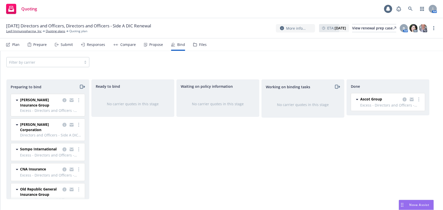
click at [132, 174] on div "Ready to bind No carrier quotes in this stage" at bounding box center [132, 139] width 83 height 120
click at [389, 170] on div "Done Ascot Group Excess - Directors and Officers - Public $5M excess of $30M [D…" at bounding box center [387, 139] width 83 height 120
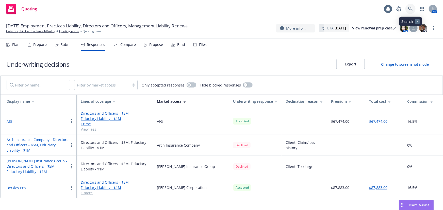
click at [412, 8] on icon at bounding box center [410, 9] width 5 height 5
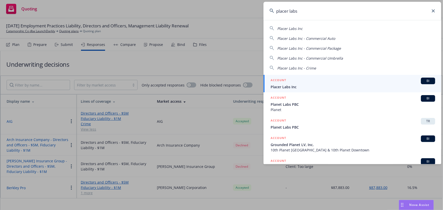
type input "placer labs"
click at [387, 79] on div "ACCOUNT BI" at bounding box center [353, 81] width 164 height 7
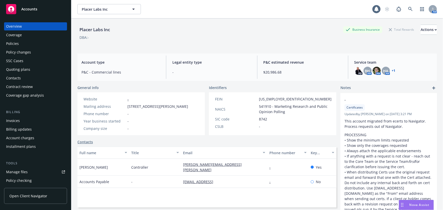
click at [27, 45] on div "Policies" at bounding box center [35, 44] width 59 height 8
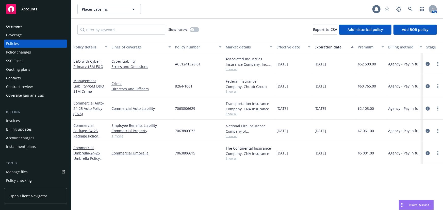
click at [23, 173] on div "Manage files" at bounding box center [17, 172] width 22 height 8
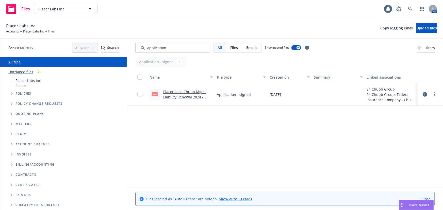
click at [189, 97] on link "Placer Labs Chubb Mgmt Liability Renewal 2024 - signed.pdf" at bounding box center [184, 96] width 43 height 15
click at [173, 49] on input "Search by keyword..." at bounding box center [172, 48] width 75 height 10
click at [172, 49] on input "Search by keyword..." at bounding box center [172, 48] width 75 height 10
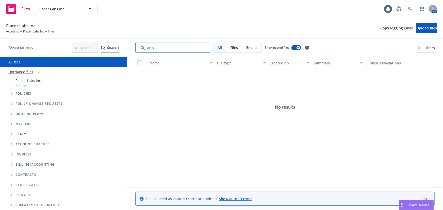
drag, startPoint x: 107, startPoint y: 43, endPoint x: 92, endPoint y: 43, distance: 14.5
click at [92, 43] on div "Associations All years 2027 2026 2025 2024 2023 2022 2021 2020 2019 2018 2017 2…" at bounding box center [221, 125] width 443 height 172
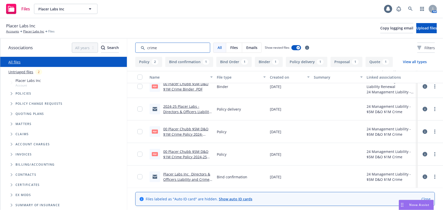
scroll to position [75, 0]
type input "crime"
